Goal: Check status

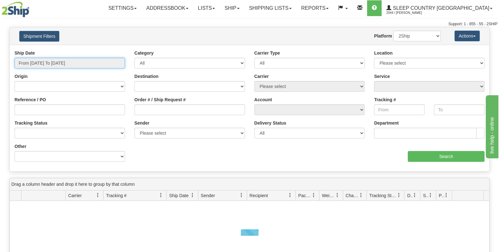
click at [51, 61] on input "From [DATE] To [DATE]" at bounding box center [70, 63] width 111 height 11
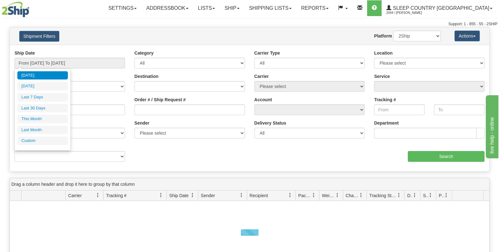
click at [52, 105] on li "Last 30 Days" at bounding box center [42, 108] width 51 height 9
type input "From [DATE] To [DATE]"
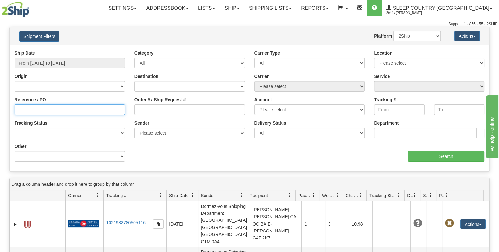
click at [52, 109] on input "Reference / PO" at bounding box center [70, 110] width 111 height 11
paste input "1058078"
type input "1058078"
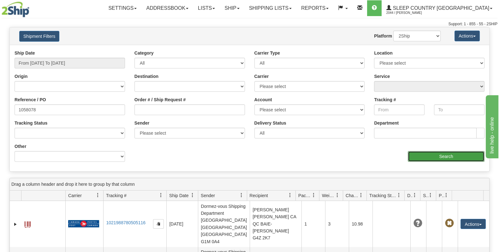
click at [430, 161] on input "Search" at bounding box center [446, 156] width 77 height 11
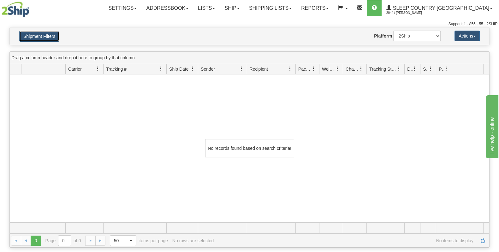
click at [49, 35] on button "Shipment Filters" at bounding box center [39, 36] width 40 height 11
